Goal: Task Accomplishment & Management: Use online tool/utility

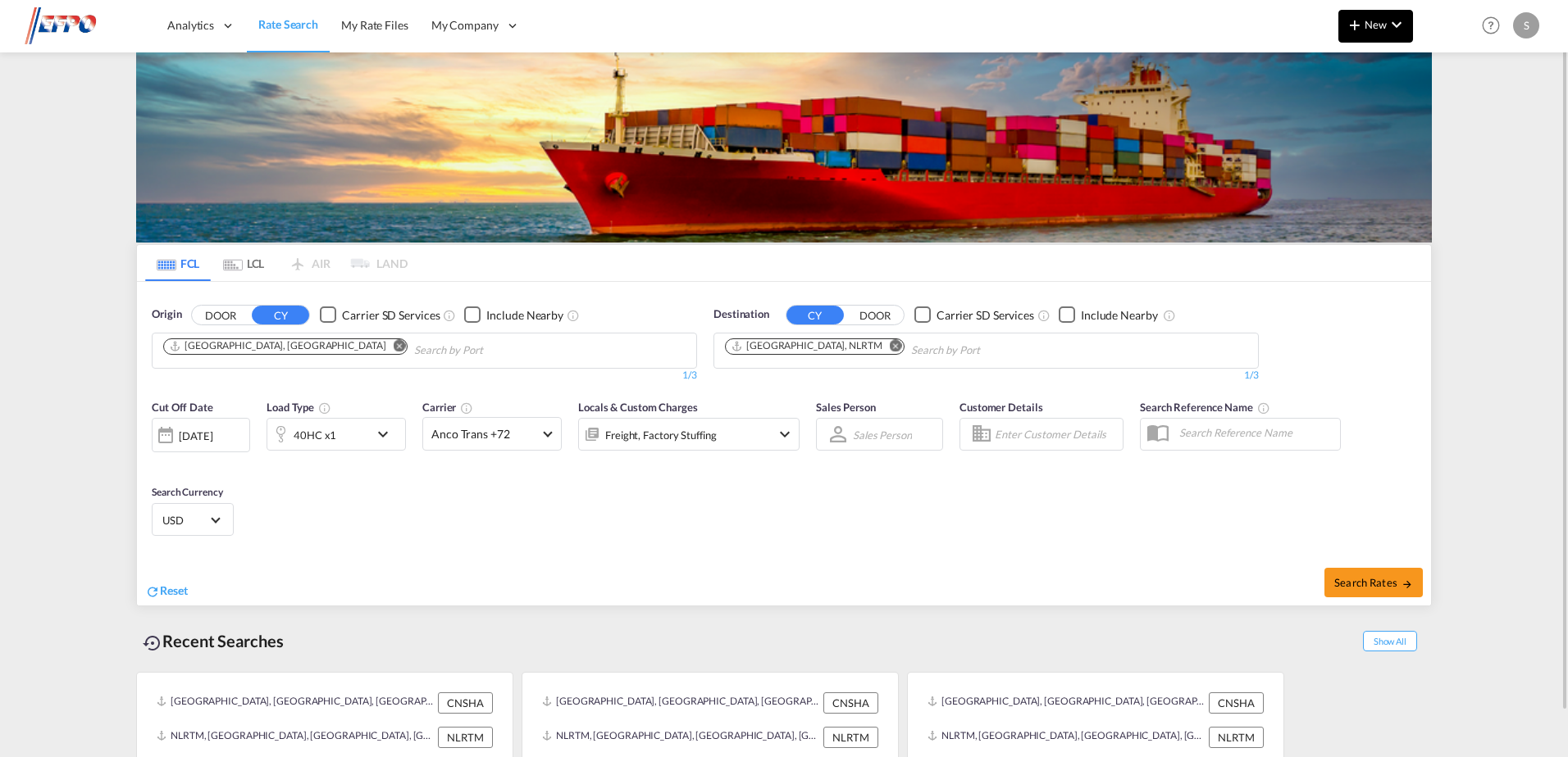
click at [1379, 36] on button "New" at bounding box center [1375, 26] width 75 height 33
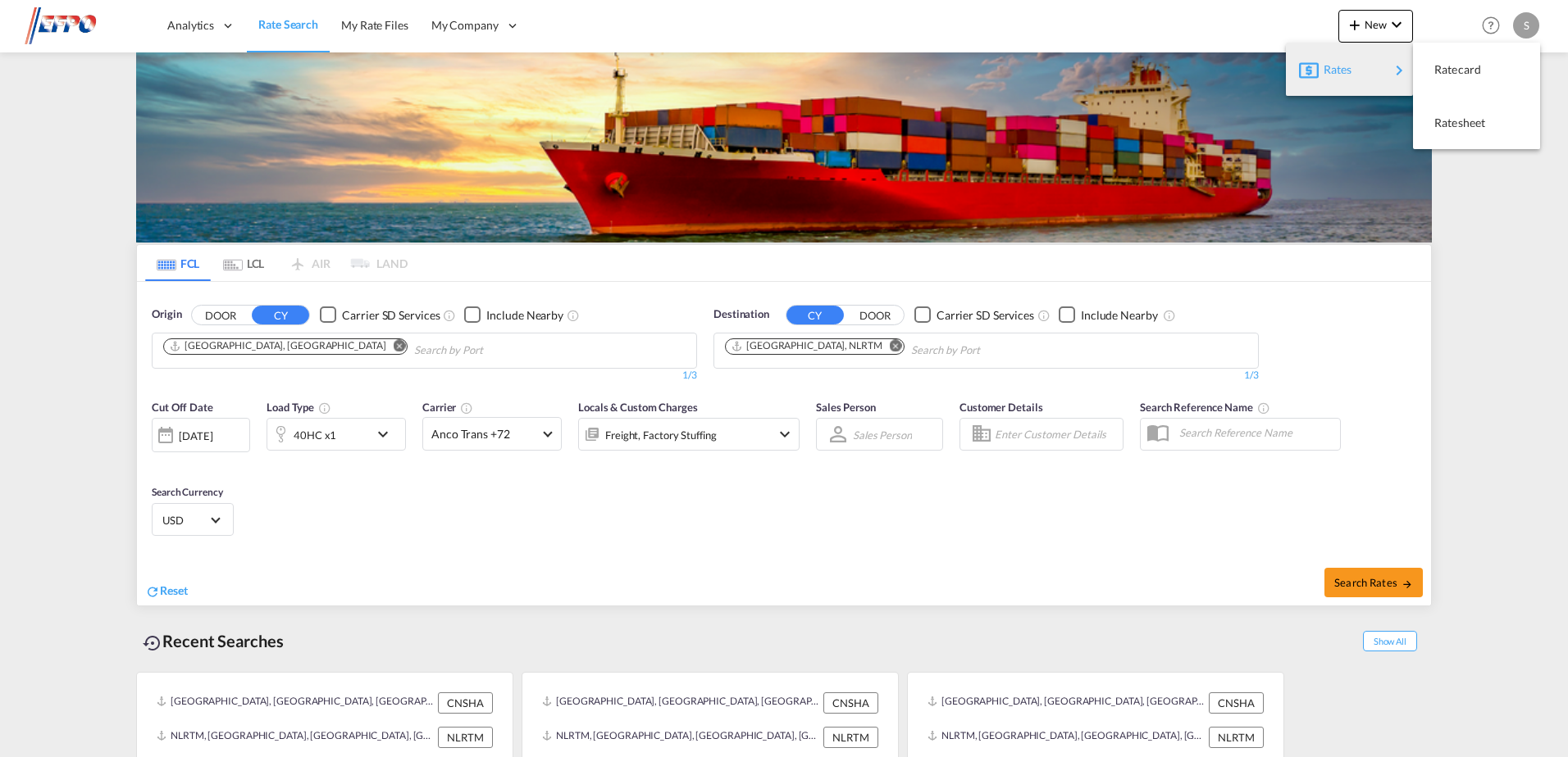
click at [1372, 60] on div "Rates" at bounding box center [1356, 69] width 66 height 41
click at [1465, 114] on div "Ratesheet" at bounding box center [1464, 123] width 61 height 41
